Goal: Information Seeking & Learning: Learn about a topic

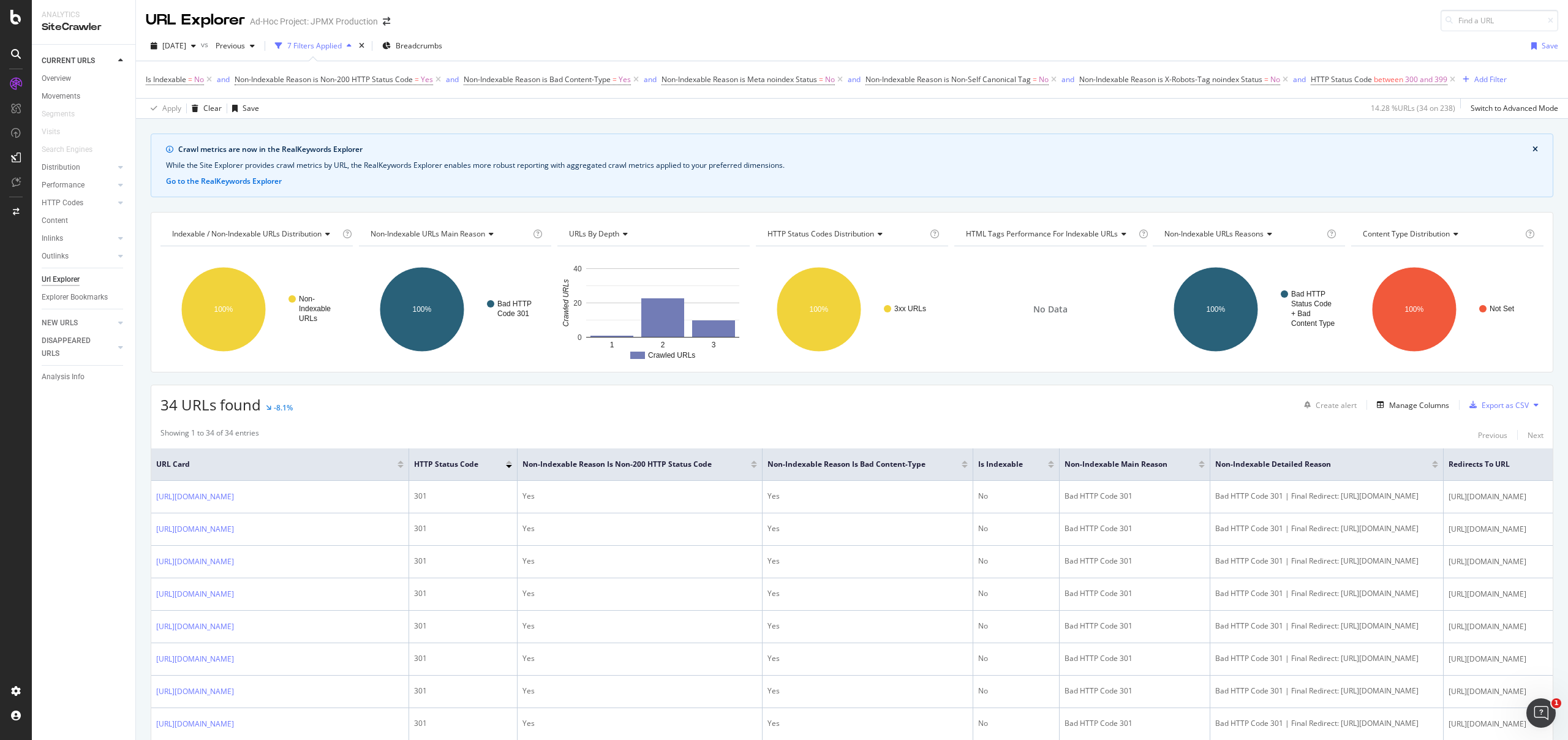
click at [1458, 77] on icon at bounding box center [1452, 79] width 11 height 12
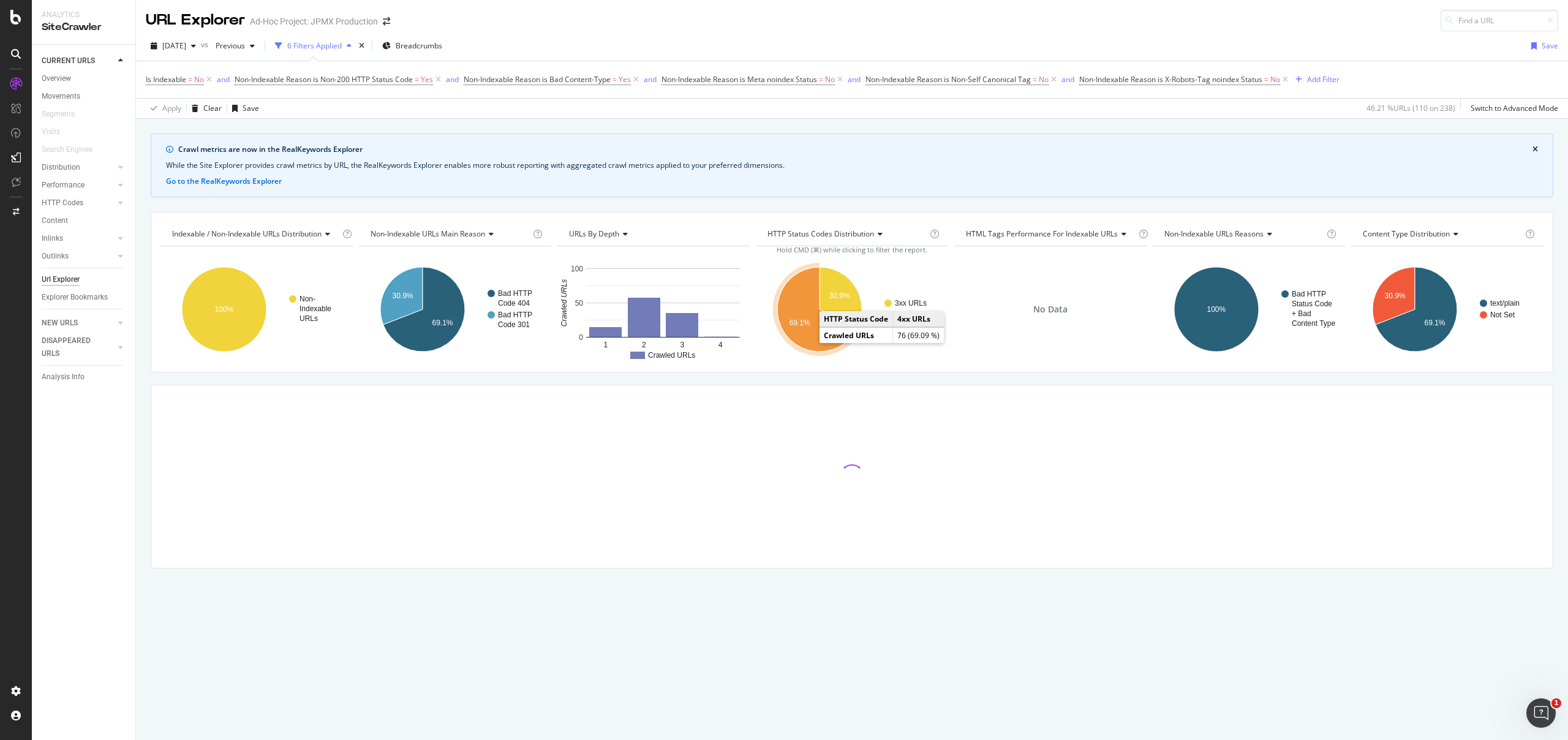
click at [816, 338] on icon "A chart." at bounding box center [817, 309] width 81 height 84
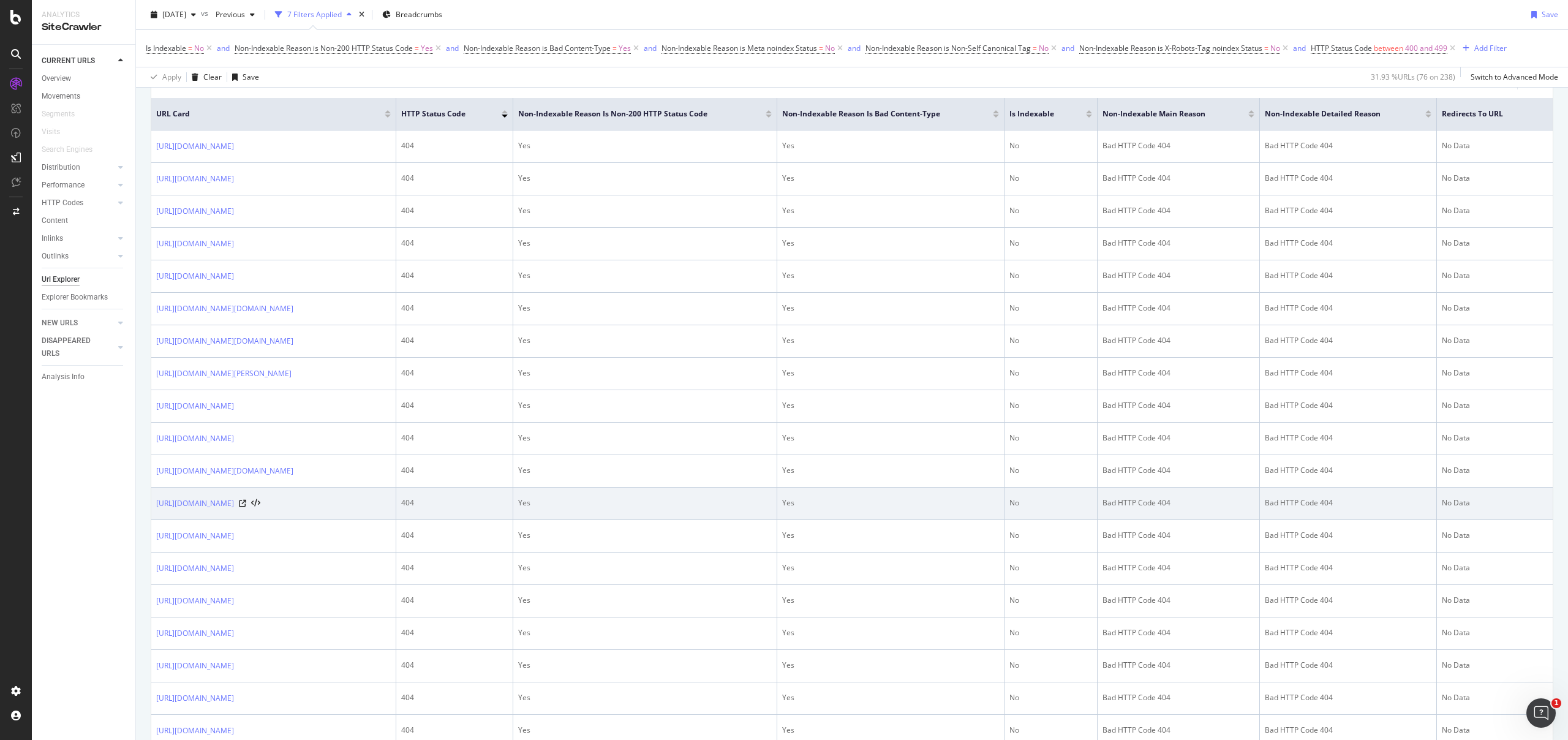
scroll to position [612, 0]
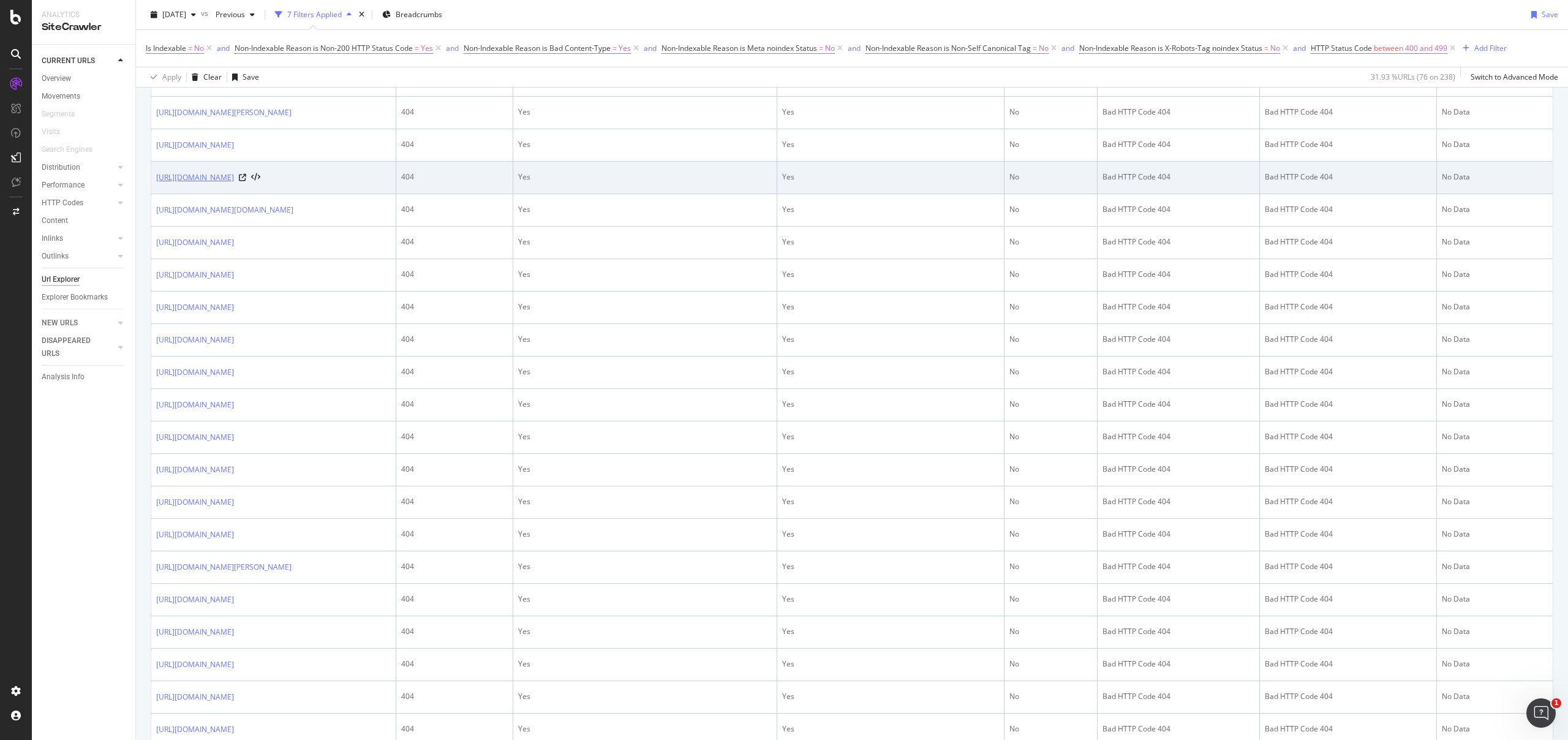
click at [234, 184] on link "https://www.personalinvesting.jpmorgan.com/junior-isas" at bounding box center [194, 177] width 77 height 12
click at [260, 182] on icon at bounding box center [256, 177] width 10 height 9
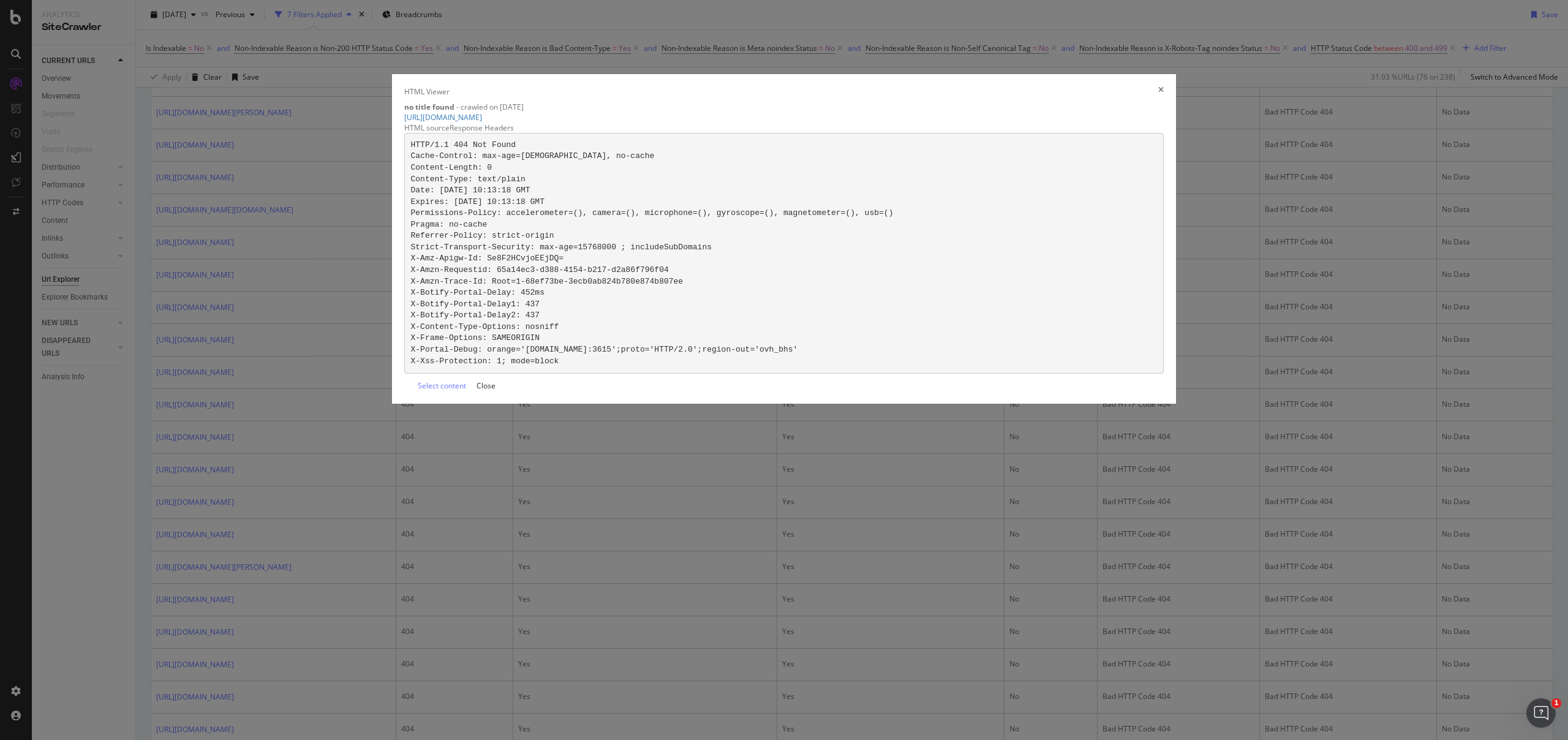
click at [1015, 122] on div "HTML Viewer no title found - crawled on 2025-10-15 https://www.personalinvestin…" at bounding box center [784, 104] width 760 height 36
click at [1016, 122] on div "HTML Viewer no title found - crawled on 2025-10-15 https://www.personalinvestin…" at bounding box center [784, 104] width 760 height 36
click at [1158, 97] on icon "times" at bounding box center [1161, 91] width 6 height 11
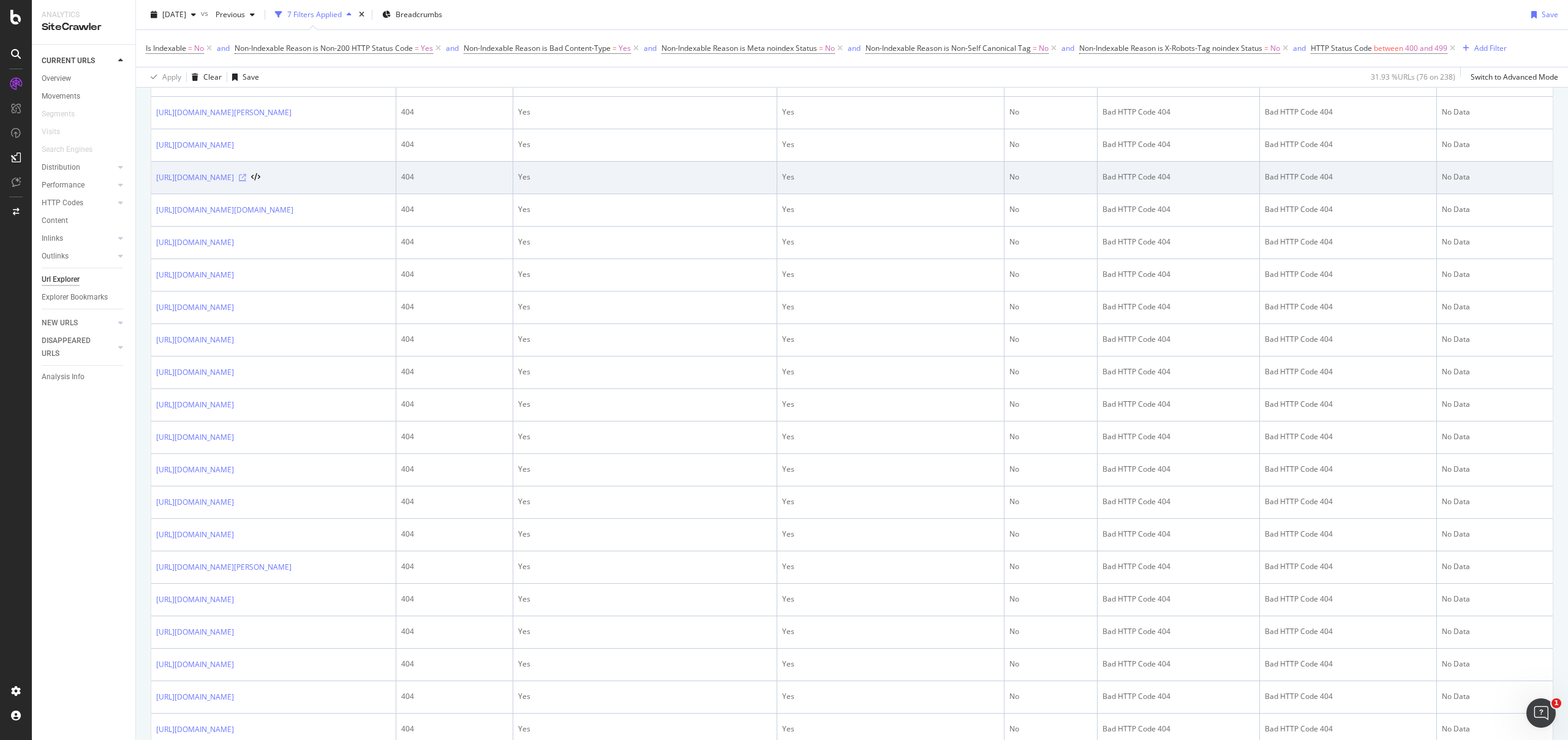
click at [247, 182] on icon at bounding box center [243, 178] width 8 height 8
